Goal: Complete application form

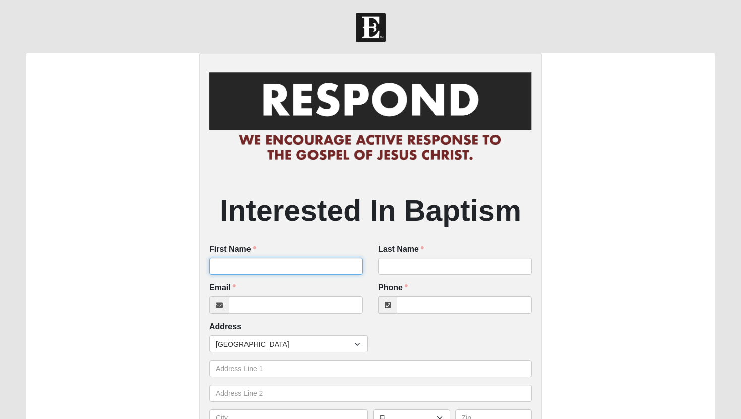
click at [232, 265] on input "First Name" at bounding box center [286, 266] width 154 height 17
type input "Vayla"
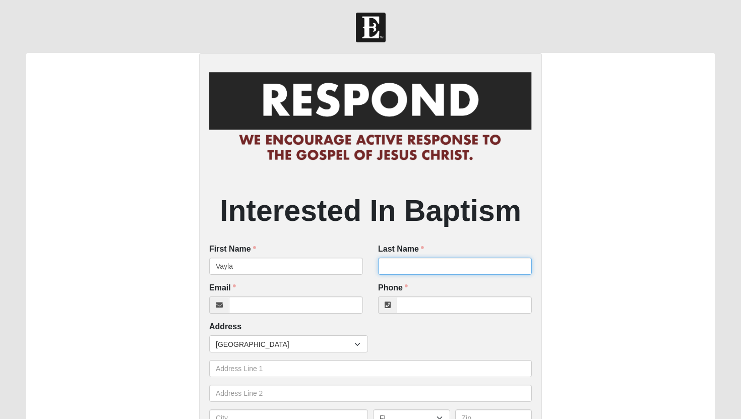
click at [397, 270] on input "Last Name" at bounding box center [455, 266] width 154 height 17
type input "[GEOGRAPHIC_DATA]"
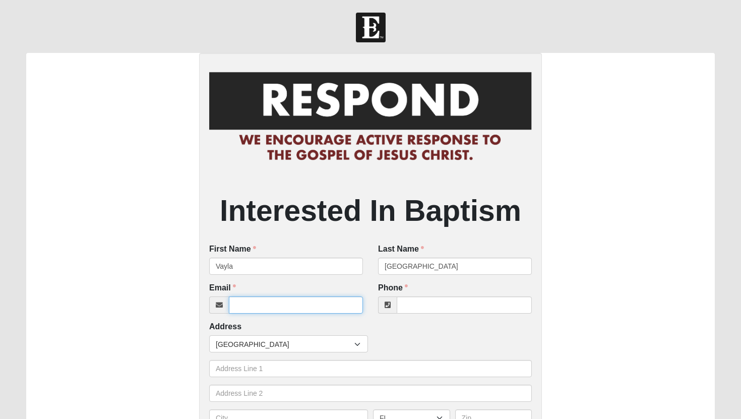
click at [334, 303] on input "Email" at bounding box center [296, 304] width 134 height 17
type input "[EMAIL_ADDRESS]..com"
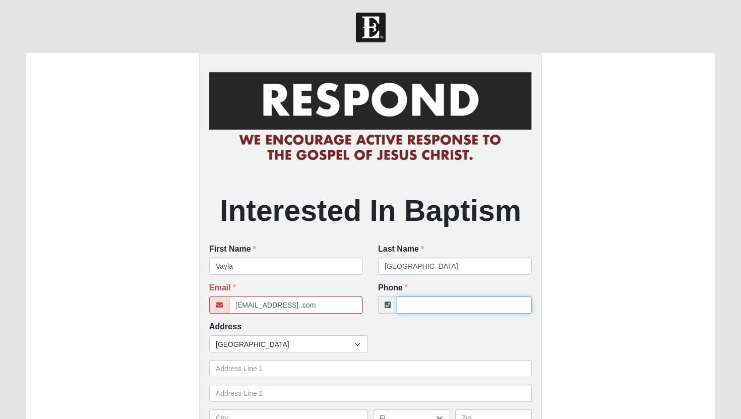
click at [453, 297] on input "Phone" at bounding box center [464, 304] width 135 height 17
type input "[PHONE_NUMBER]"
click at [321, 309] on input "[EMAIL_ADDRESS]..com" at bounding box center [296, 304] width 134 height 17
click at [291, 305] on input "[EMAIL_ADDRESS]..com" at bounding box center [296, 304] width 134 height 17
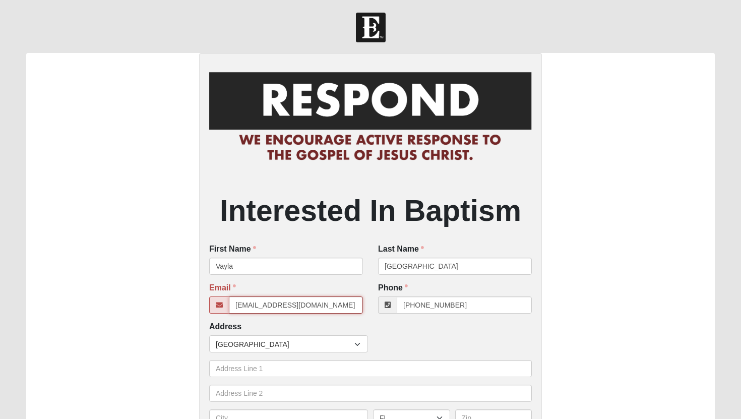
type input "[EMAIL_ADDRESS][DOMAIN_NAME]"
click at [286, 338] on span "[GEOGRAPHIC_DATA]" at bounding box center [285, 344] width 139 height 17
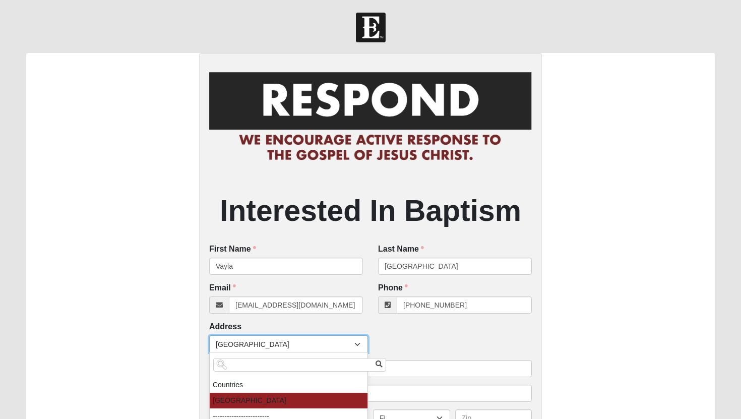
click at [358, 317] on div "Email [EMAIL_ADDRESS][DOMAIN_NAME] Email is required." at bounding box center [286, 301] width 169 height 39
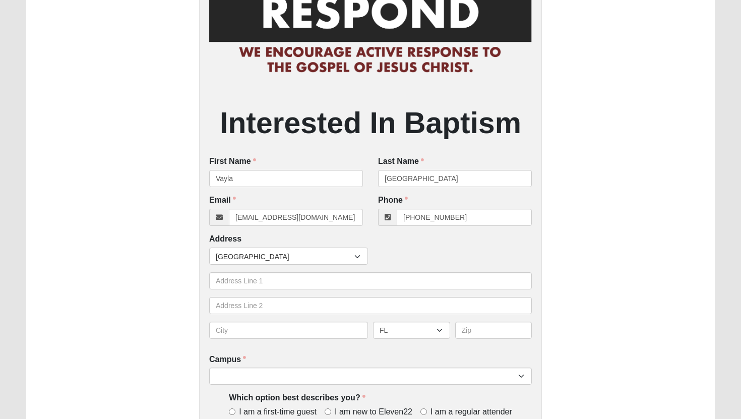
scroll to position [89, 0]
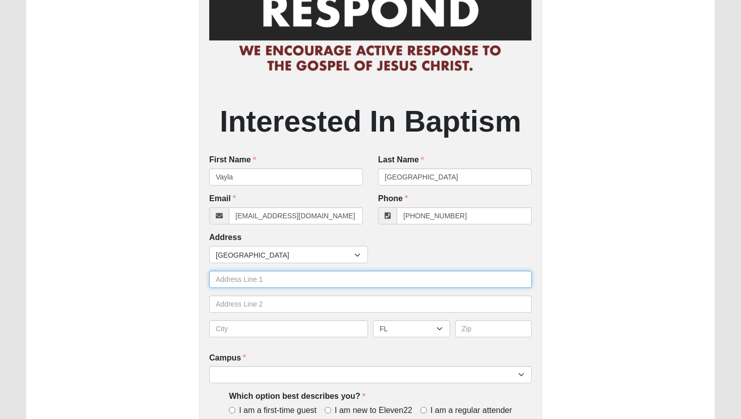
click at [331, 271] on input "text" at bounding box center [370, 279] width 323 height 17
type input "[STREET_ADDRESS]"
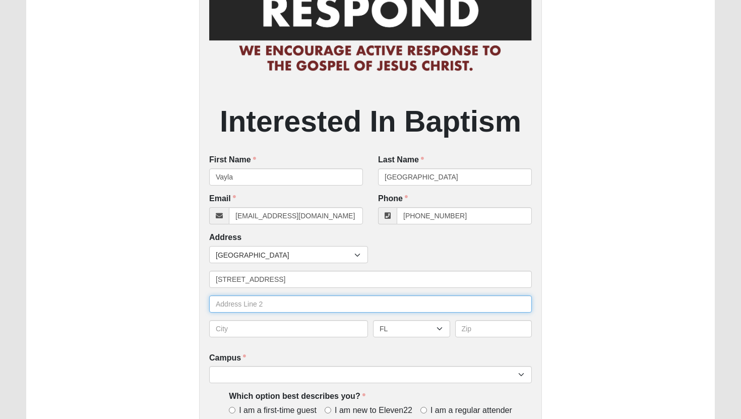
click at [301, 304] on input "text" at bounding box center [370, 303] width 323 height 17
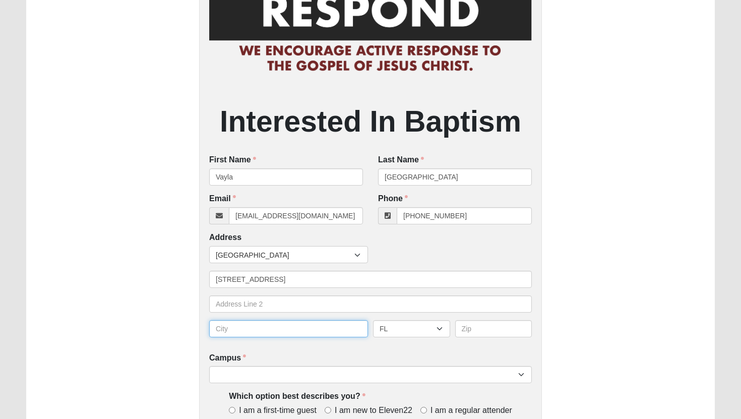
click at [288, 331] on input "text" at bounding box center [288, 328] width 159 height 17
type input "I"
type input "[PERSON_NAME]"
click at [469, 330] on input "text" at bounding box center [493, 328] width 77 height 17
type input "46118"
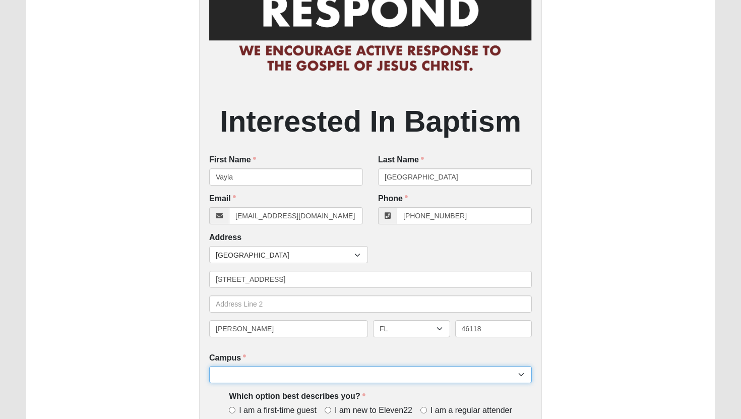
click at [480, 375] on select "Arlington Baymeadows Eleven22 Online [PERSON_NAME][GEOGRAPHIC_DATA] Jesup [GEOG…" at bounding box center [370, 374] width 323 height 17
click at [331, 369] on select "Arlington Baymeadows Eleven22 Online [PERSON_NAME][GEOGRAPHIC_DATA] Jesup [GEOG…" at bounding box center [370, 374] width 323 height 17
click at [225, 382] on select "Arlington Baymeadows Eleven22 Online [PERSON_NAME][GEOGRAPHIC_DATA] Jesup [GEOG…" at bounding box center [370, 374] width 323 height 17
select select "3"
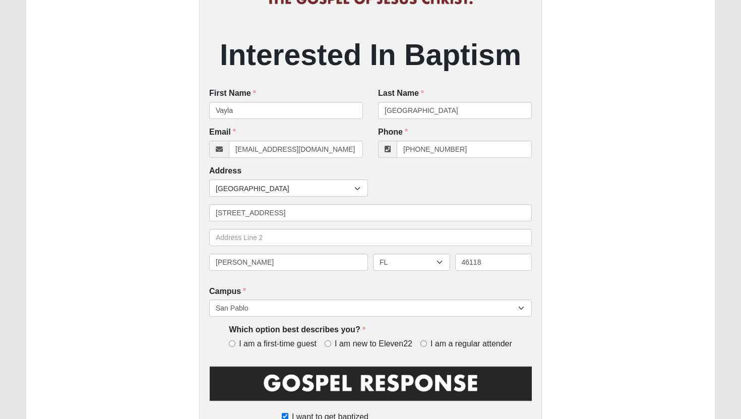
scroll to position [159, 0]
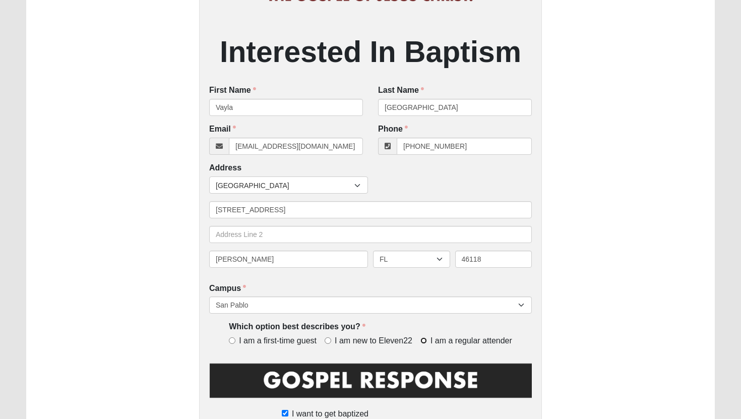
click at [425, 342] on input "I am a regular attender" at bounding box center [423, 340] width 7 height 7
radio input "true"
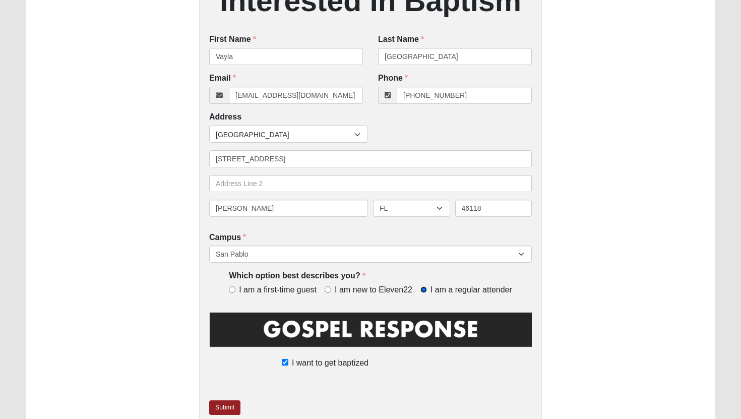
scroll to position [259, 0]
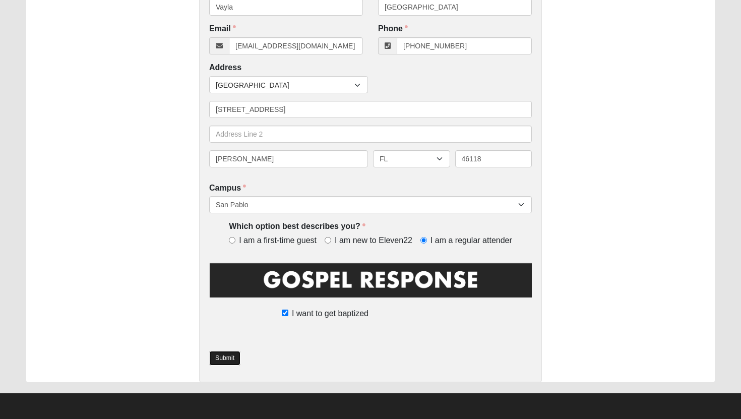
click at [222, 359] on link "Submit" at bounding box center [224, 358] width 31 height 15
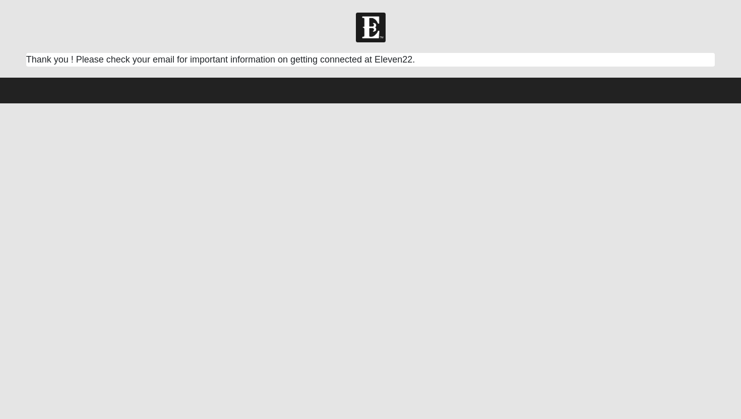
scroll to position [0, 0]
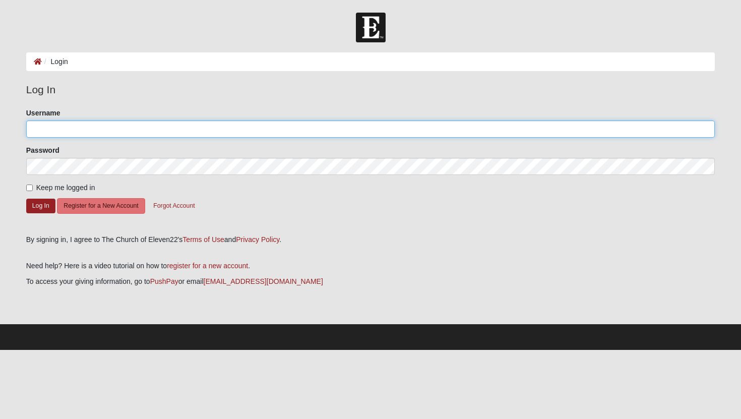
click at [537, 133] on input "Username" at bounding box center [370, 128] width 689 height 17
